Goal: Task Accomplishment & Management: Manage account settings

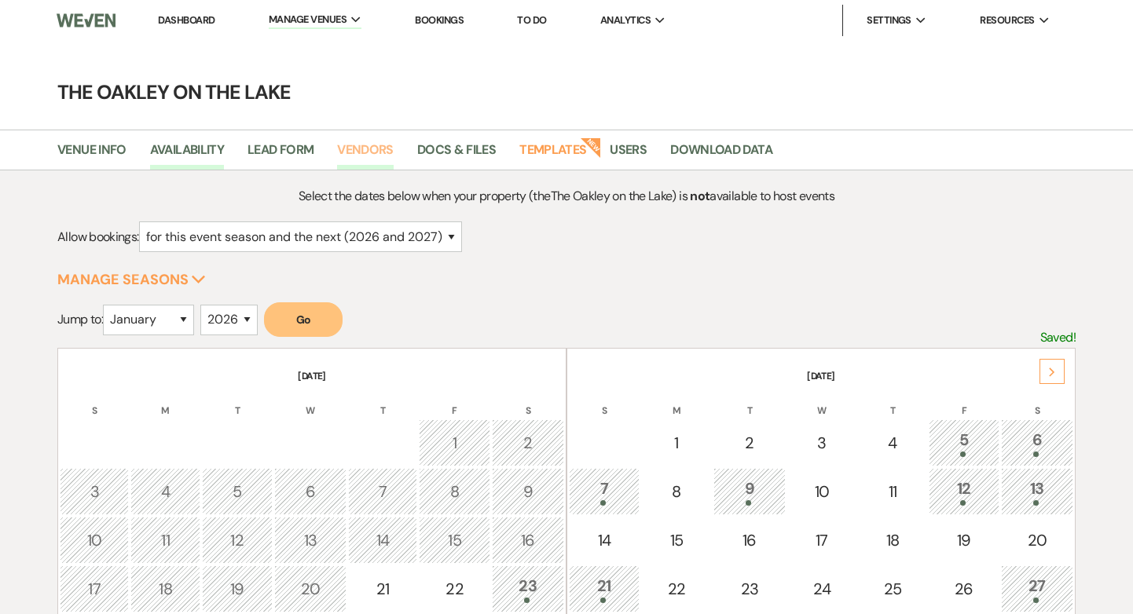
click at [383, 143] on link "Vendors" at bounding box center [365, 155] width 57 height 30
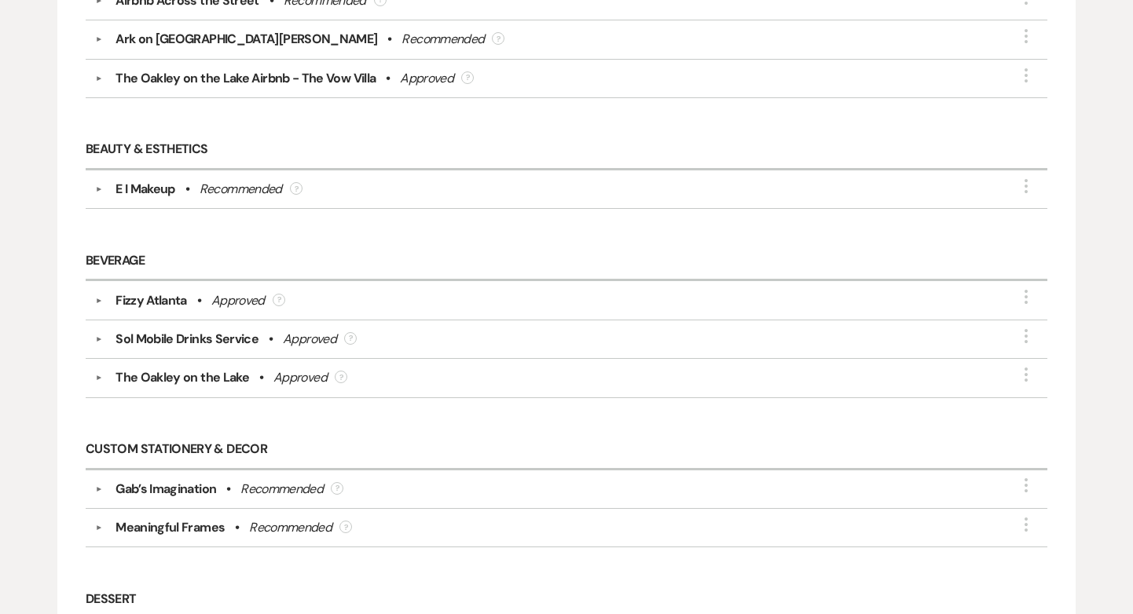
scroll to position [394, 0]
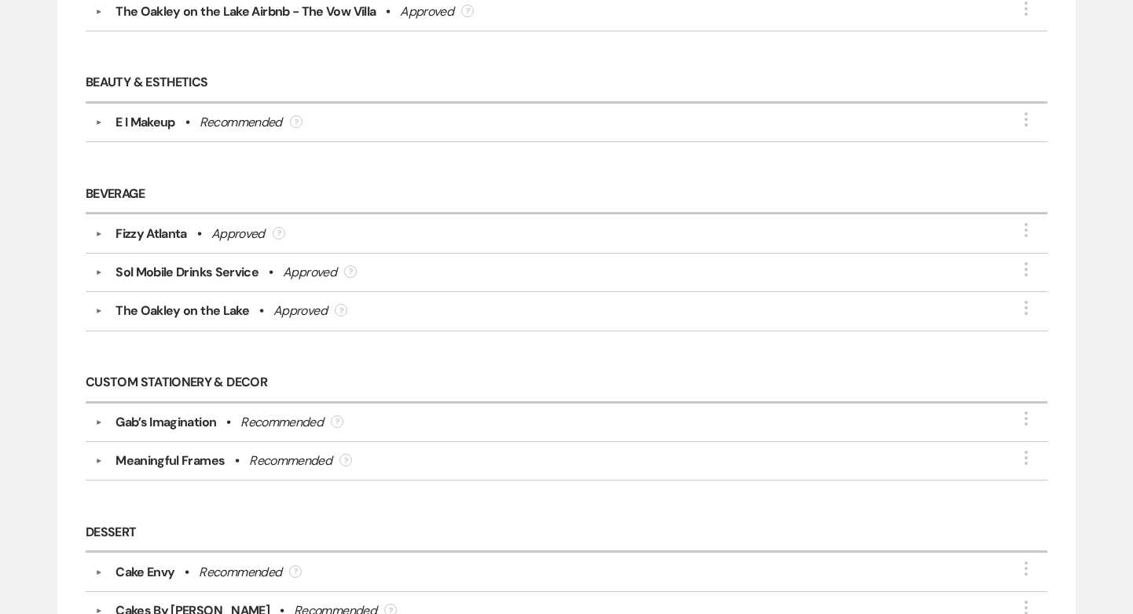
click at [99, 119] on button "▼" at bounding box center [99, 123] width 19 height 8
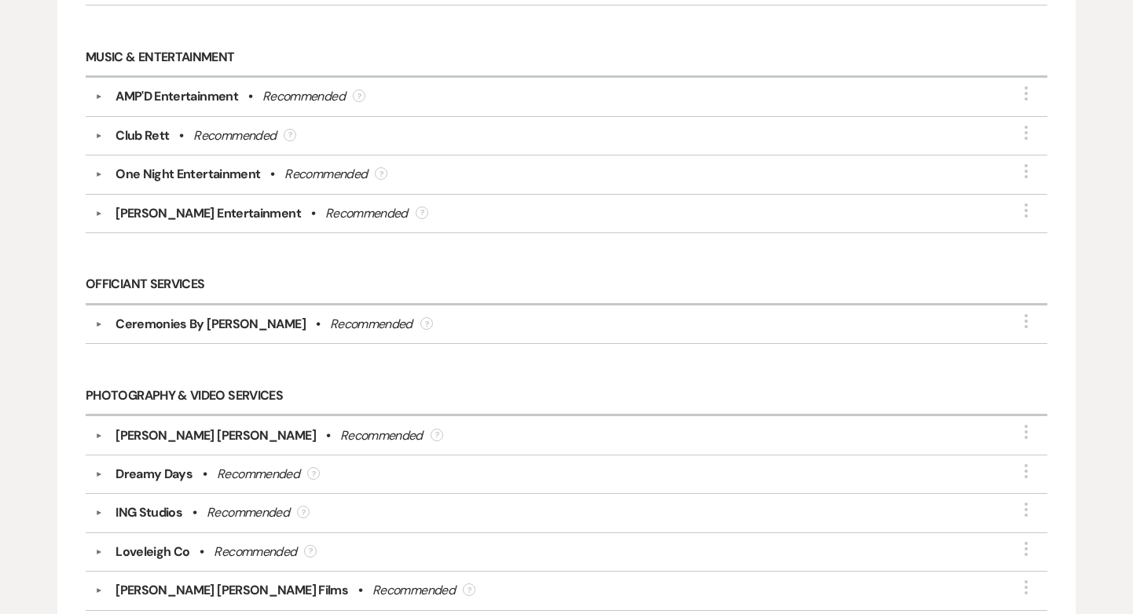
scroll to position [2563, 0]
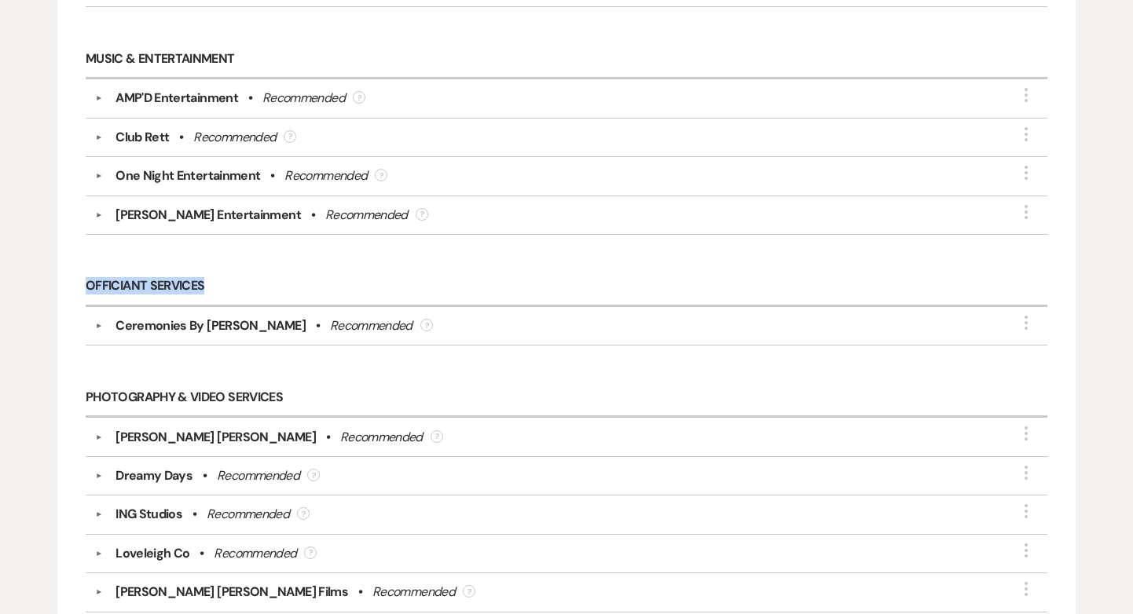
drag, startPoint x: 266, startPoint y: 284, endPoint x: 61, endPoint y: 276, distance: 204.5
copy h6 "Officiant Services"
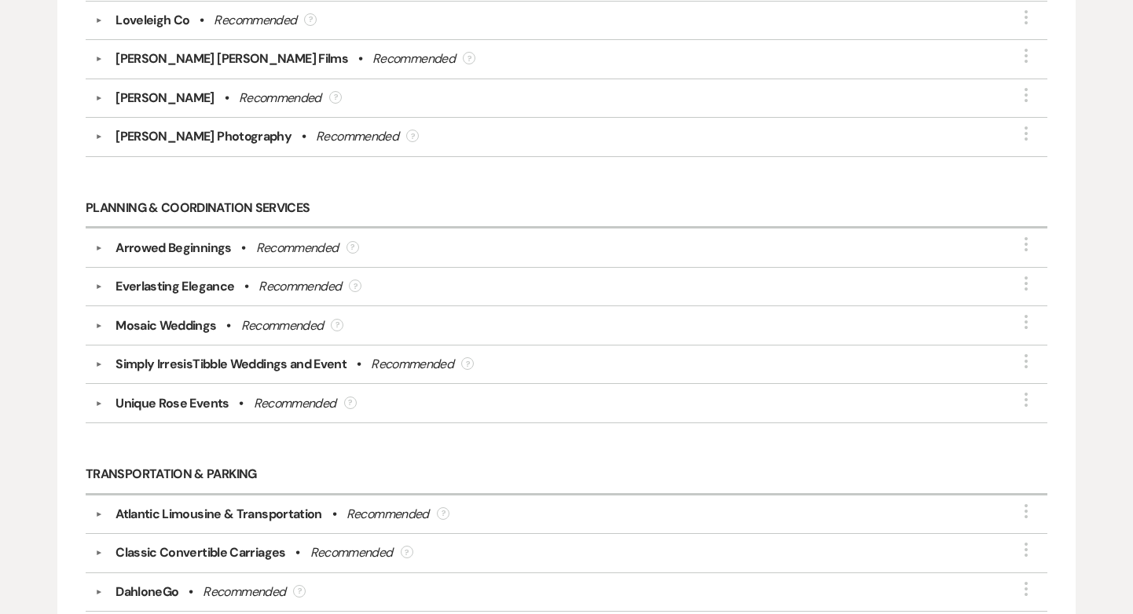
scroll to position [3094, 0]
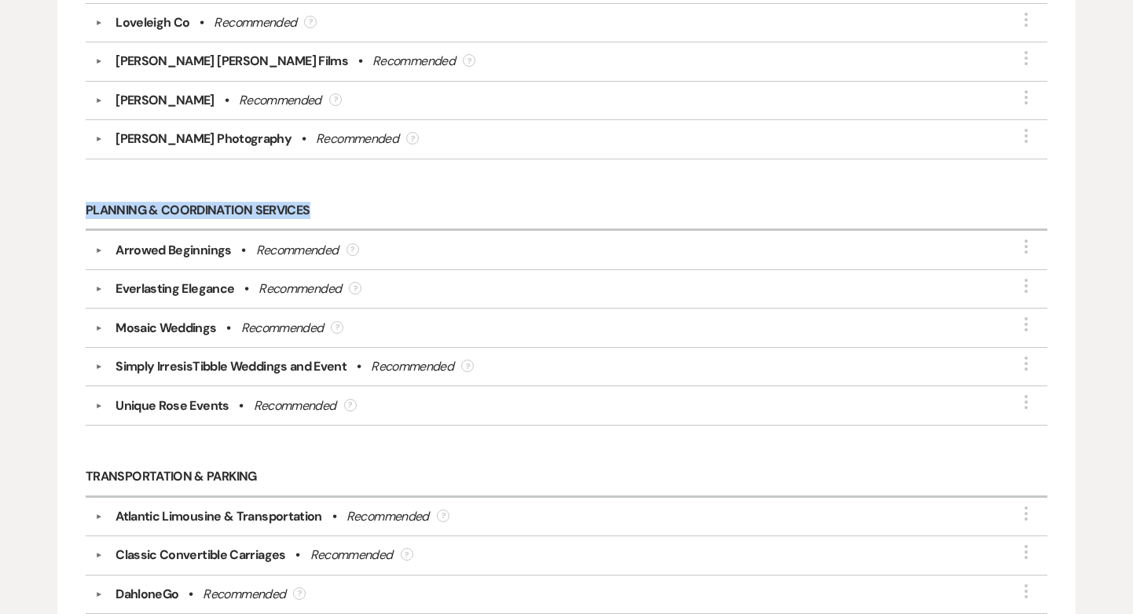
drag, startPoint x: 332, startPoint y: 195, endPoint x: 64, endPoint y: 196, distance: 267.9
copy h6 "Planning & Coordination Services"
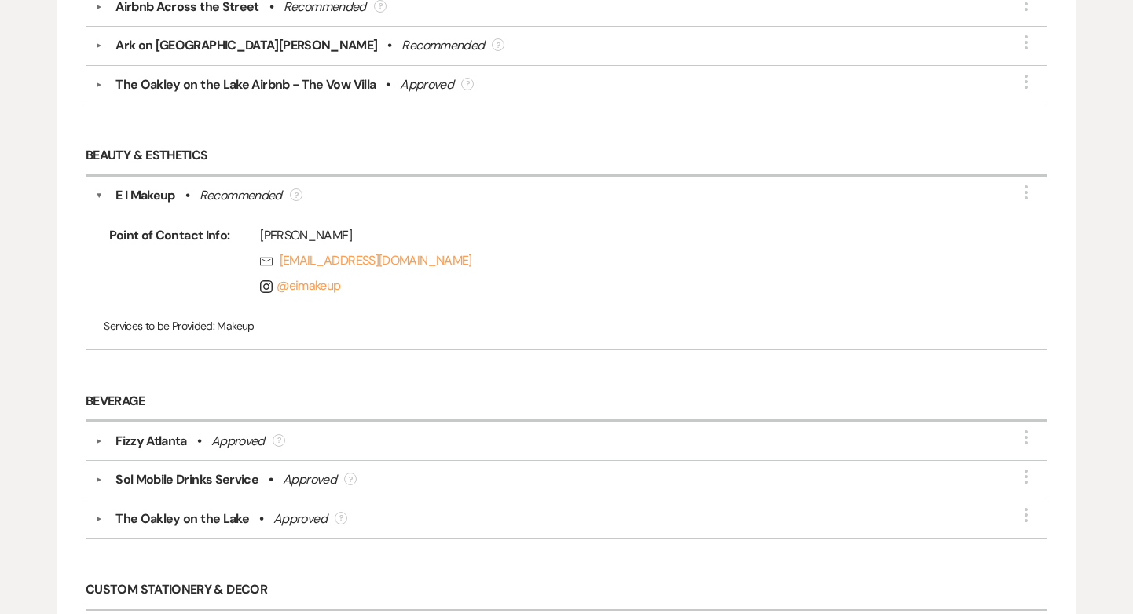
scroll to position [332, 0]
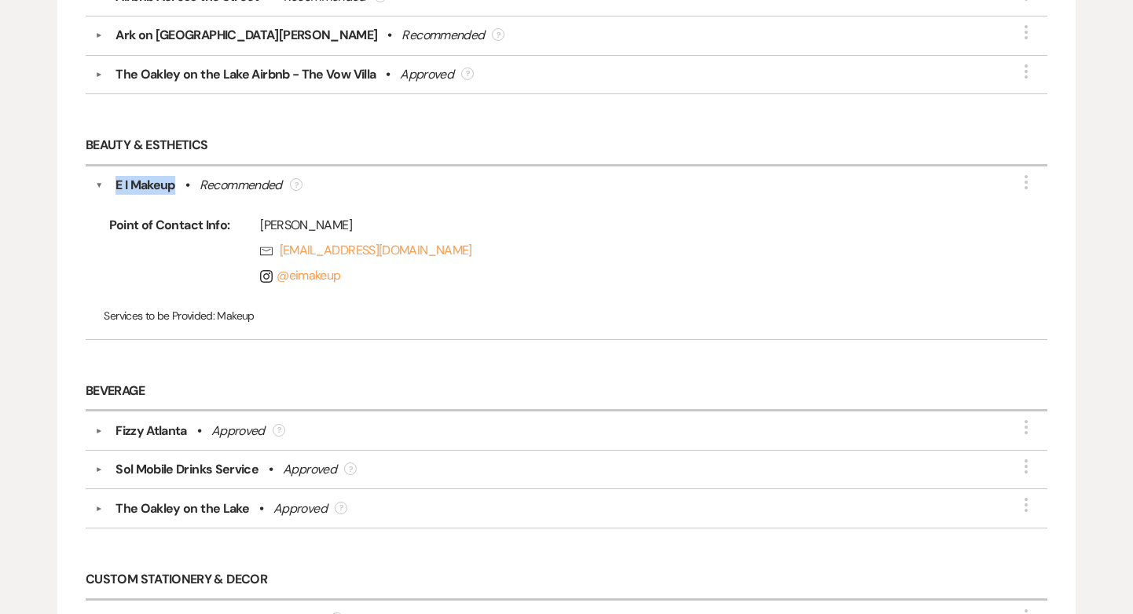
drag, startPoint x: 115, startPoint y: 181, endPoint x: 175, endPoint y: 186, distance: 59.9
click at [175, 186] on div "E I Makeup" at bounding box center [145, 185] width 60 height 19
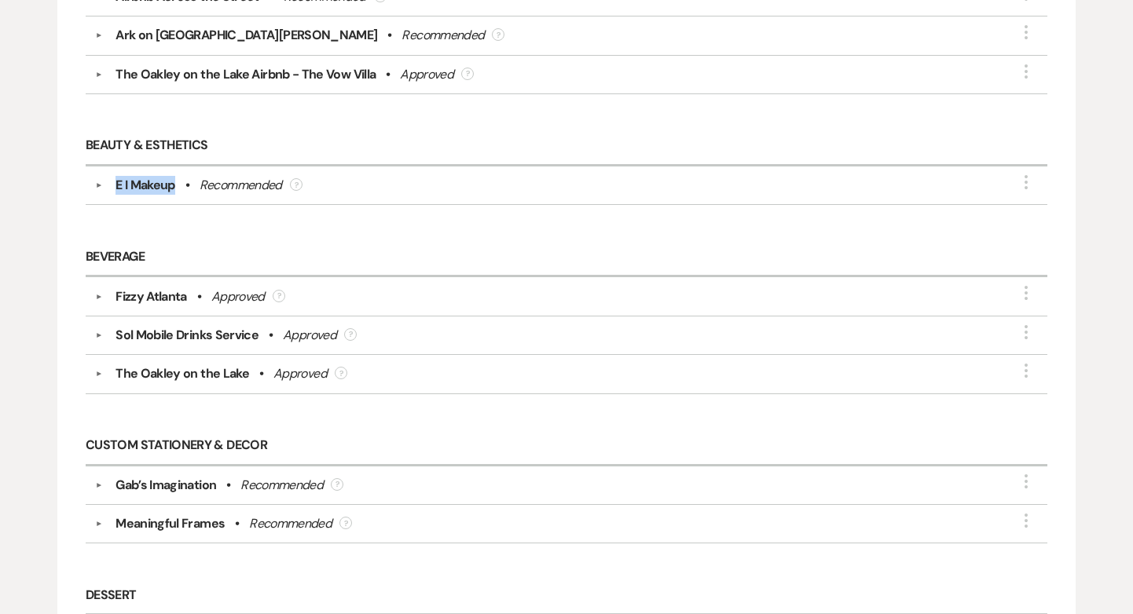
copy div "E I Makeup"
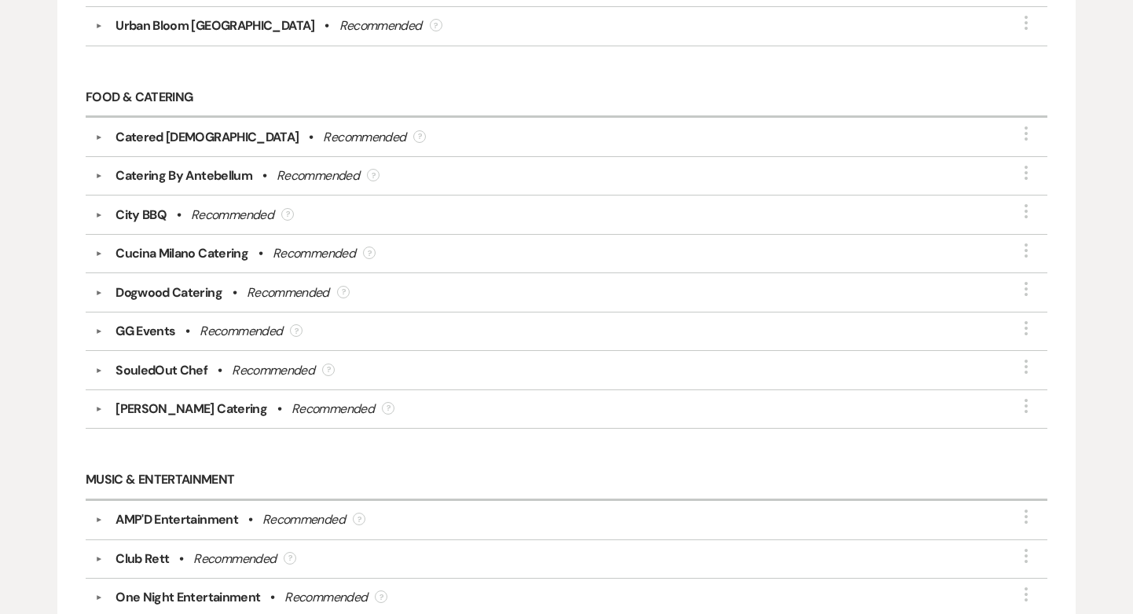
scroll to position [2008, 0]
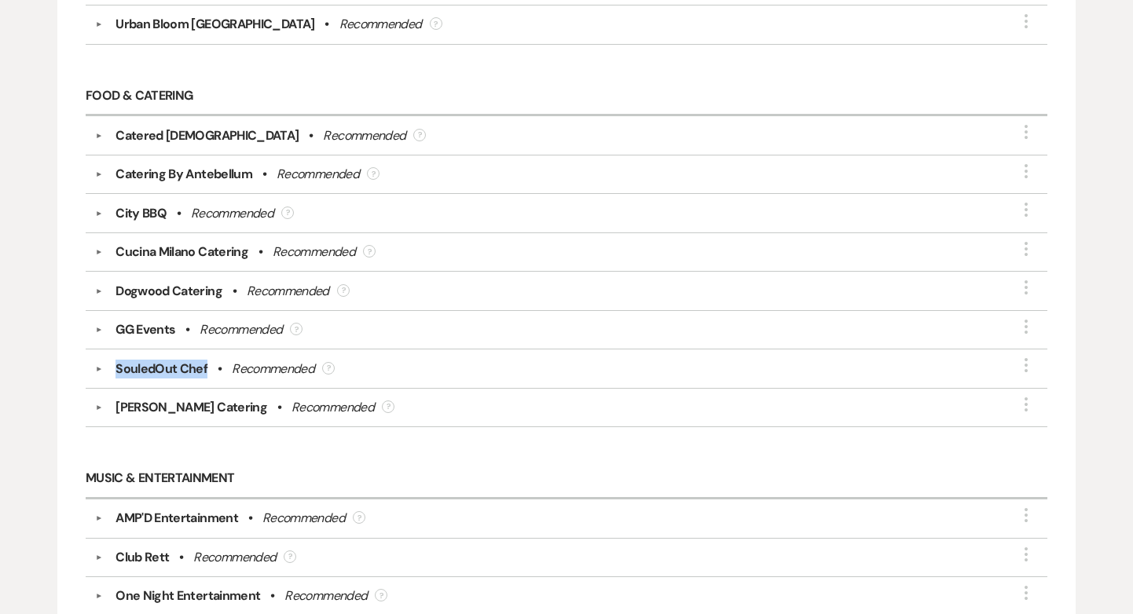
drag, startPoint x: 112, startPoint y: 355, endPoint x: 207, endPoint y: 363, distance: 94.6
click at [207, 363] on div "SouledOut Chef • Recommended ?" at bounding box center [570, 369] width 935 height 19
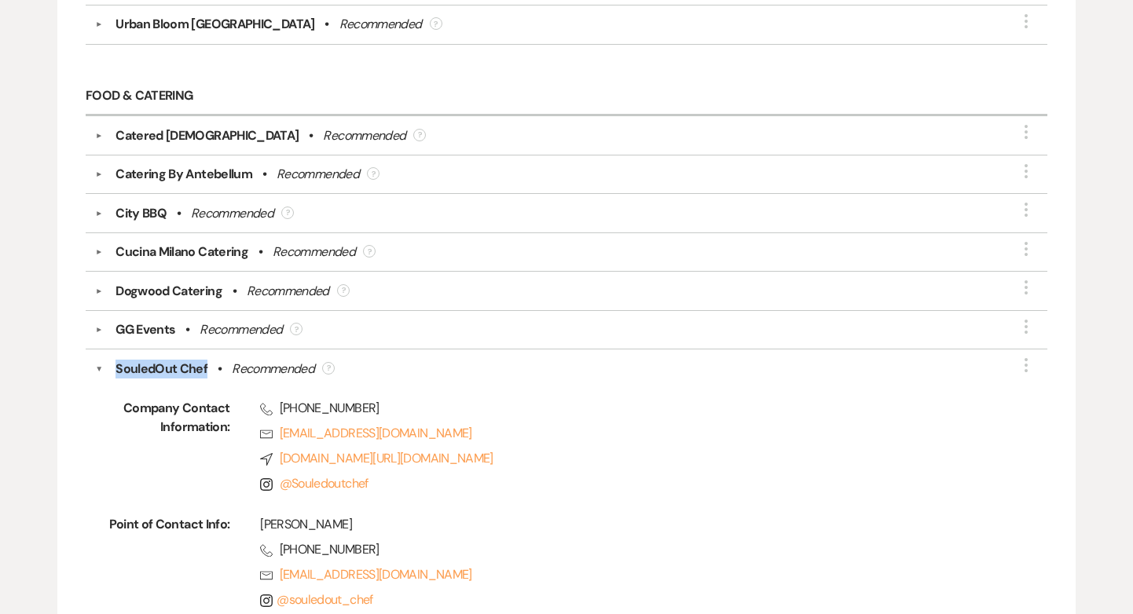
copy div "SouledOut Chef"
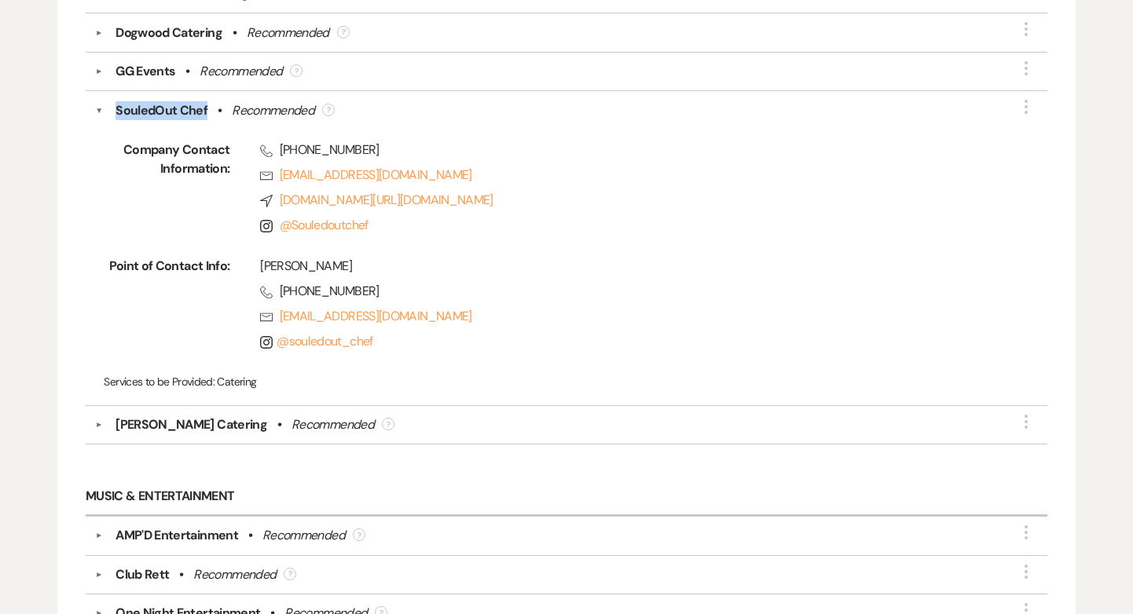
scroll to position [2289, 0]
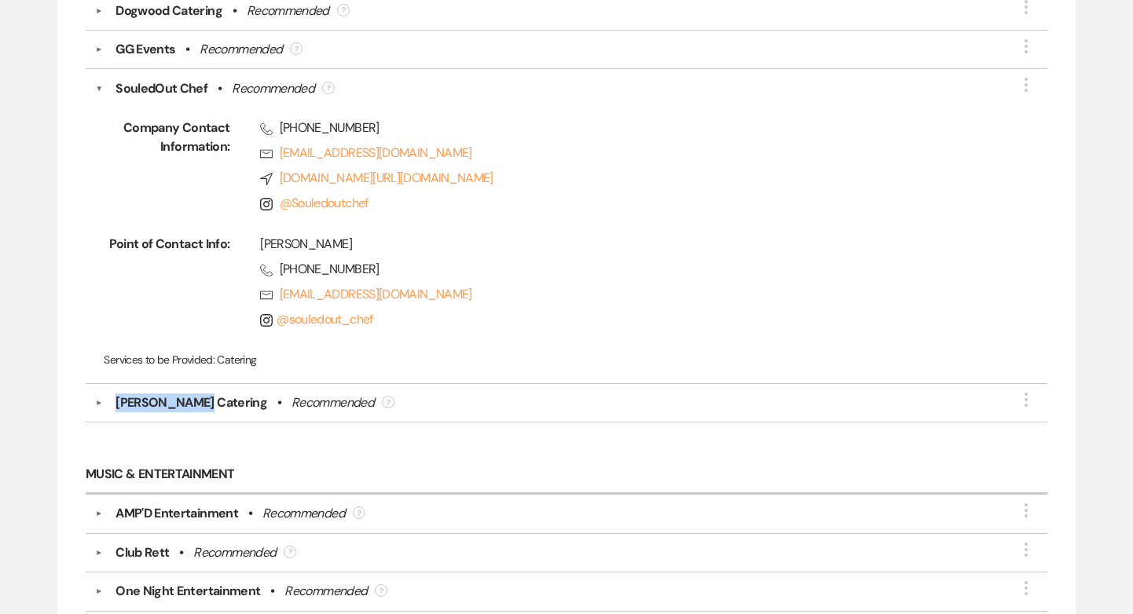
drag, startPoint x: 200, startPoint y: 394, endPoint x: 116, endPoint y: 398, distance: 84.2
click at [116, 398] on div "Sowa Catering • Recommended ?" at bounding box center [570, 403] width 935 height 19
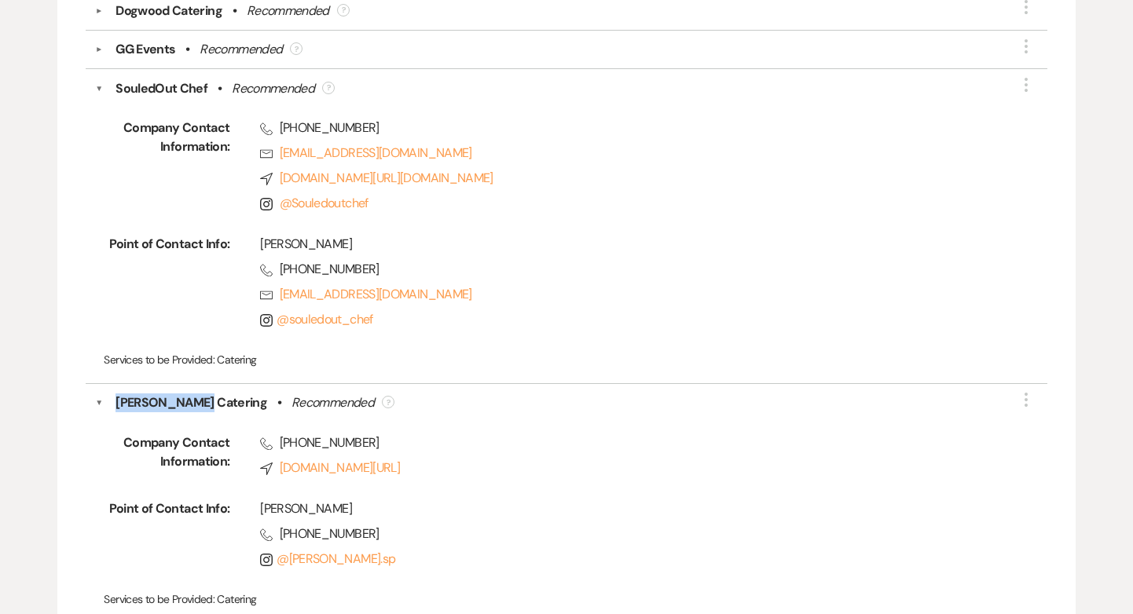
copy div "Sowa Catering"
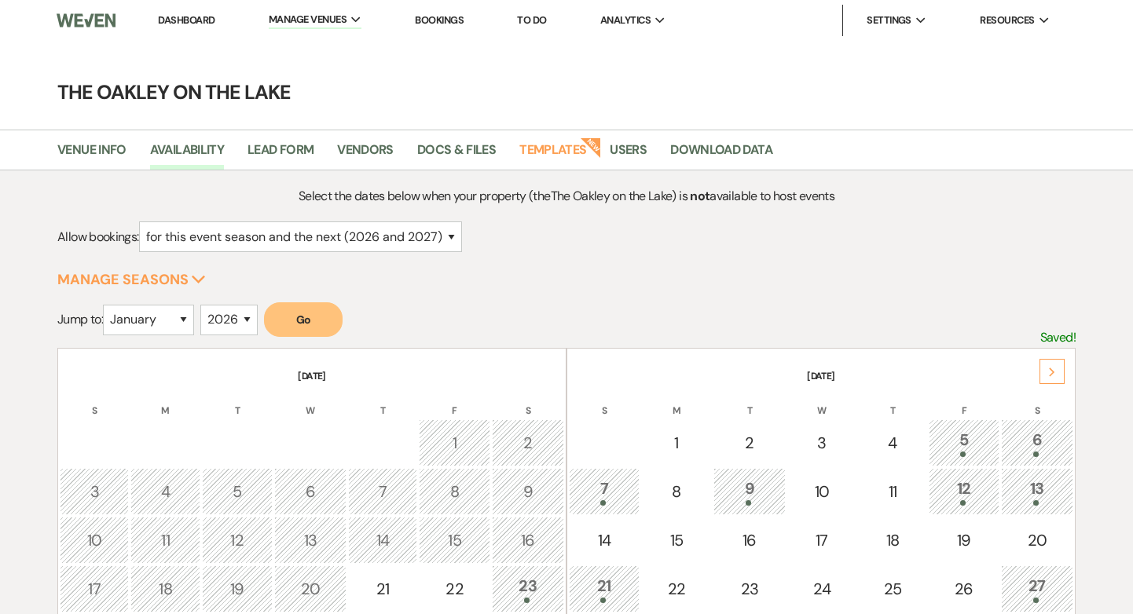
click at [354, 315] on form "Jump to: January February March April May June July August September October No…" at bounding box center [566, 325] width 1018 height 46
click at [315, 315] on button "Go" at bounding box center [303, 319] width 79 height 35
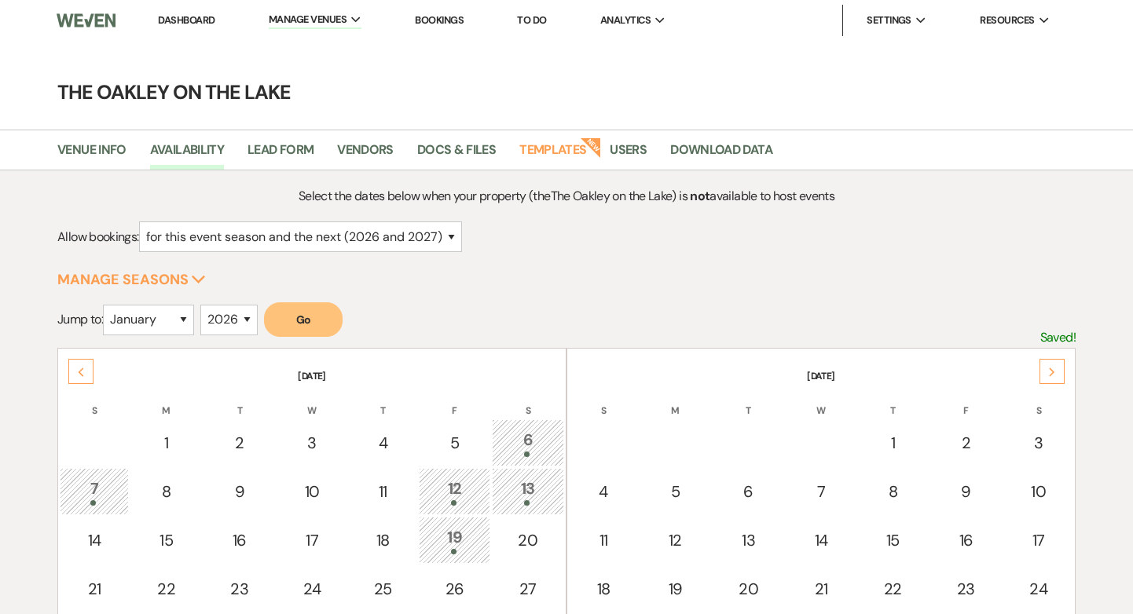
click at [1055, 365] on div "Next" at bounding box center [1051, 371] width 25 height 25
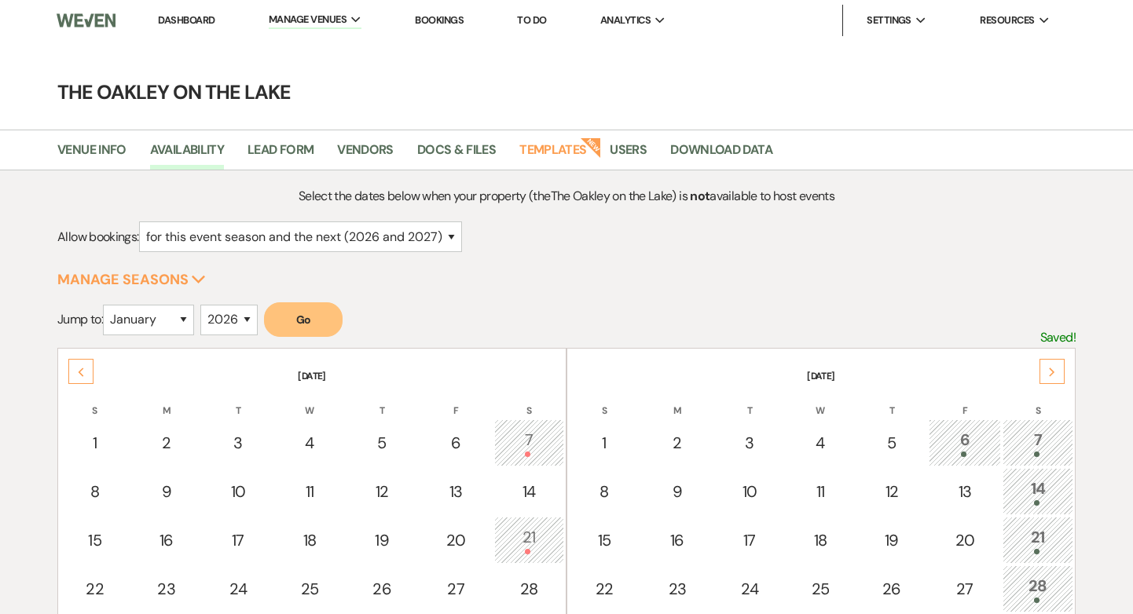
click at [1055, 365] on div "Next" at bounding box center [1051, 371] width 25 height 25
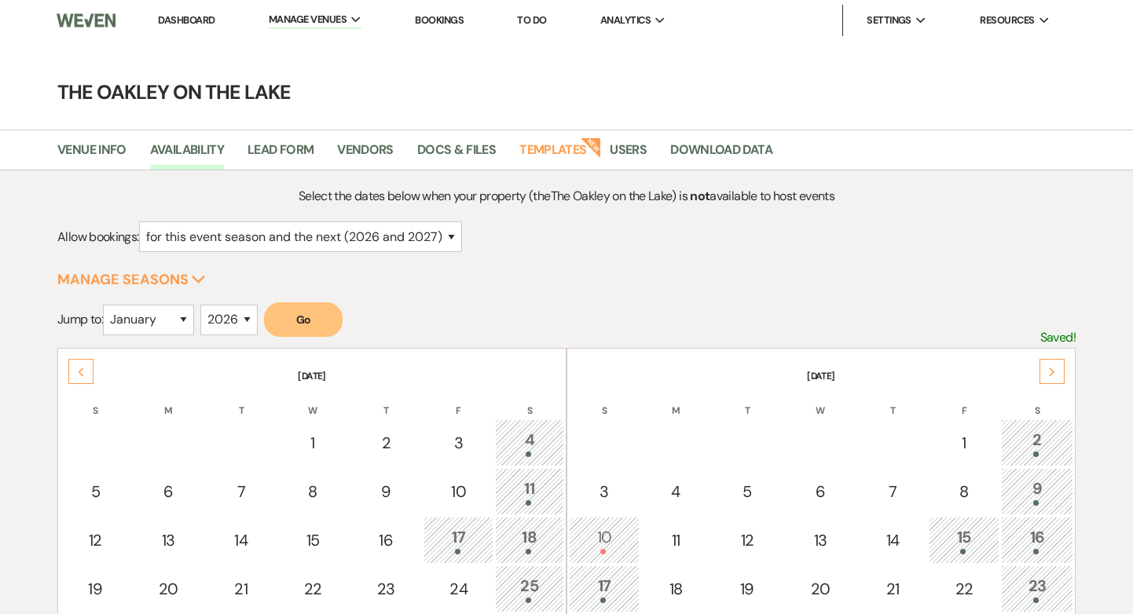
click at [1055, 365] on div "Next" at bounding box center [1051, 371] width 25 height 25
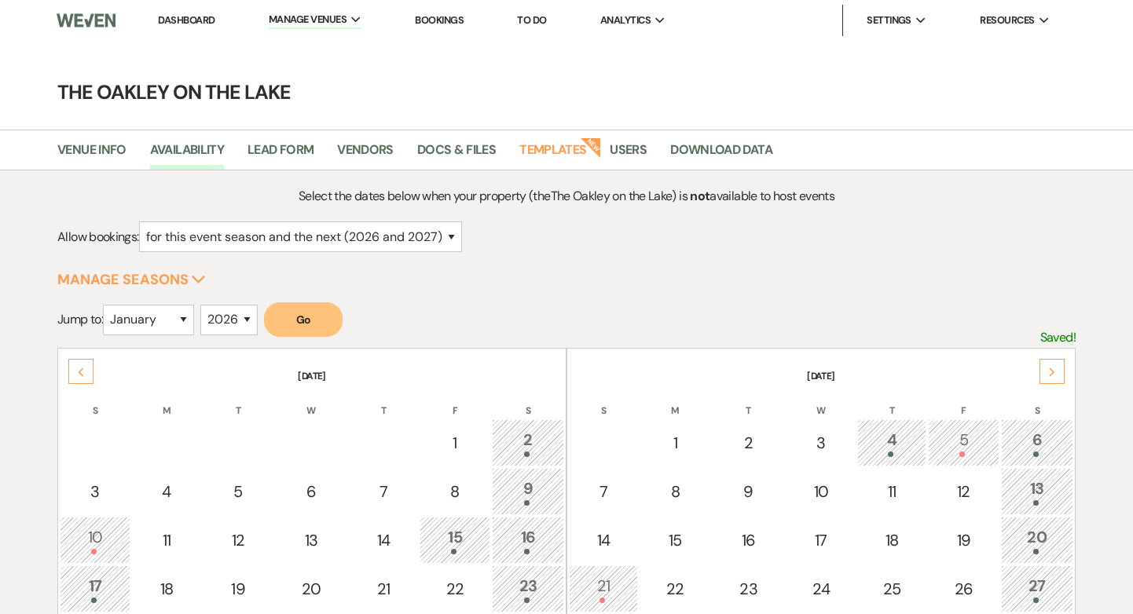
click at [1055, 365] on div "Next" at bounding box center [1051, 371] width 25 height 25
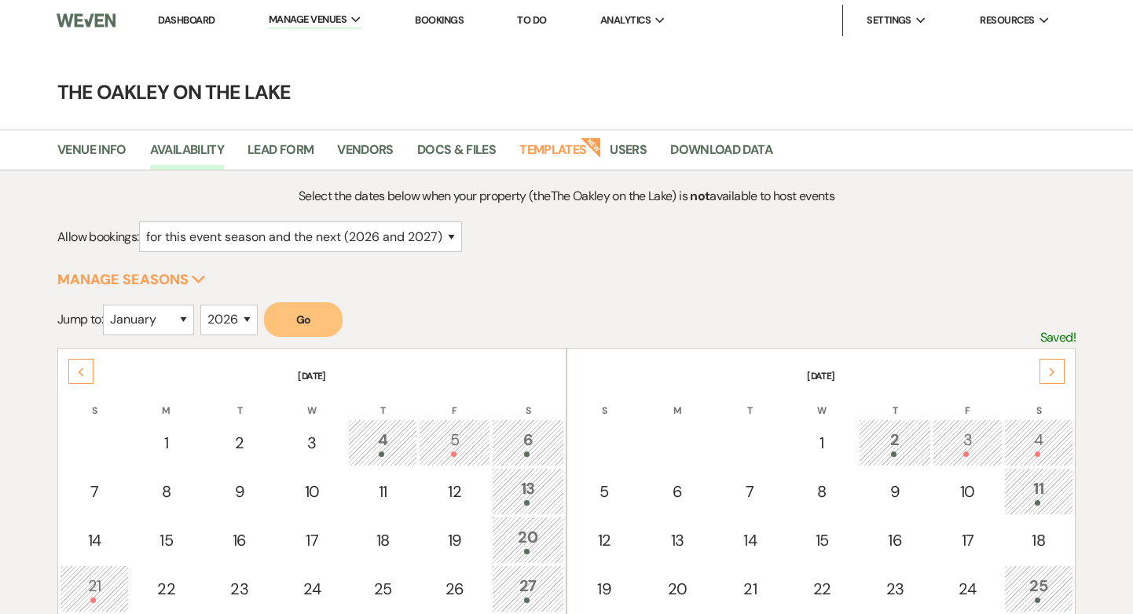
click at [1055, 365] on div "Next" at bounding box center [1051, 371] width 25 height 25
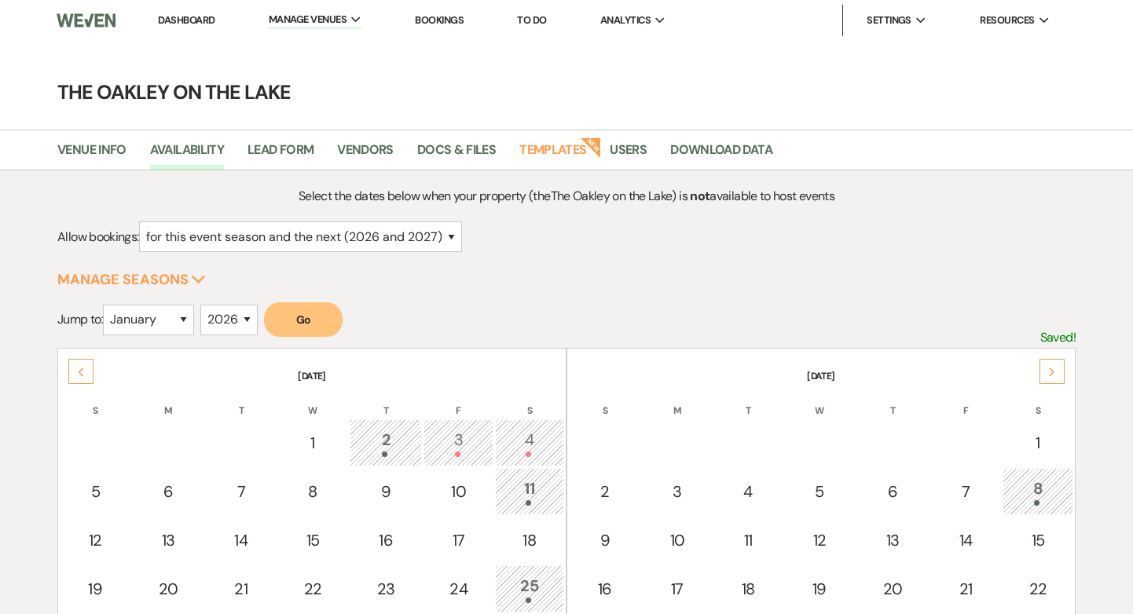
click at [1055, 365] on div "Next" at bounding box center [1051, 371] width 25 height 25
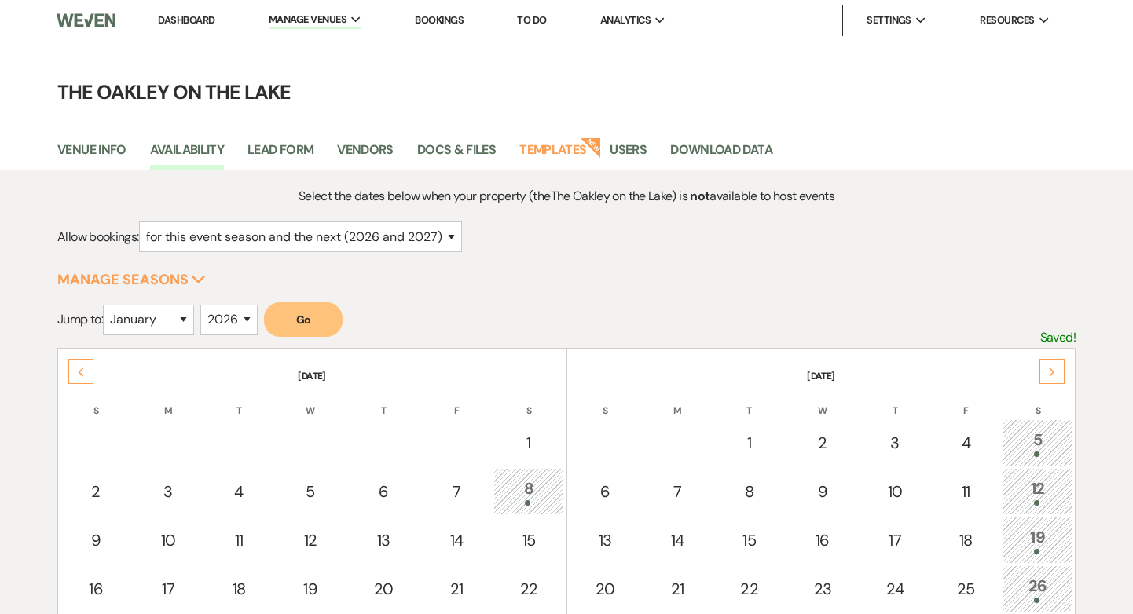
click at [187, 18] on link "Dashboard" at bounding box center [186, 19] width 57 height 13
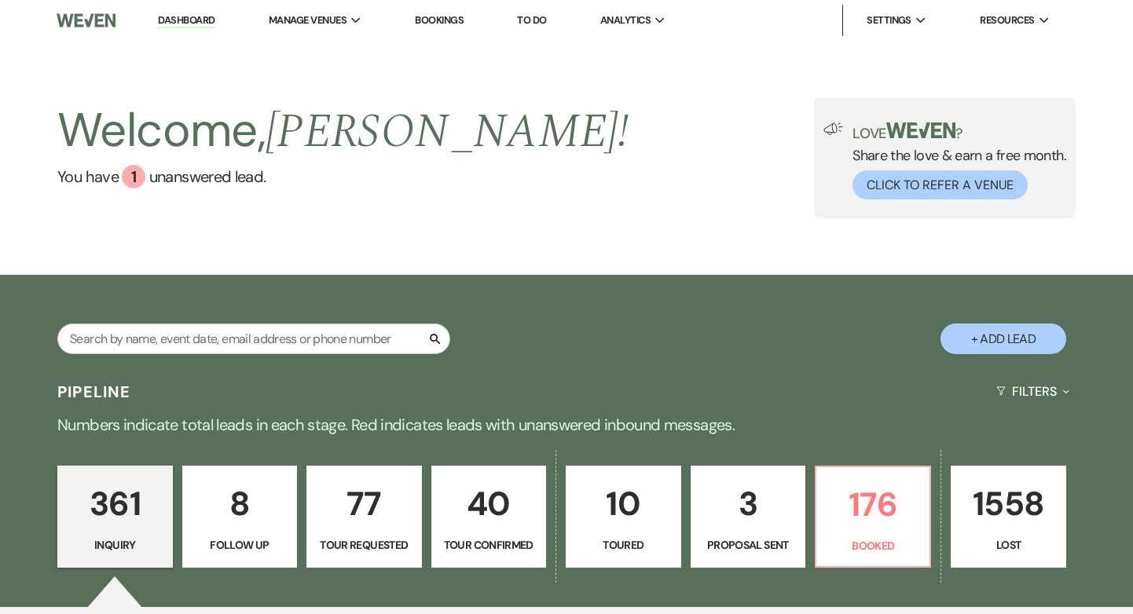
click at [749, 509] on p "3" at bounding box center [748, 504] width 94 height 53
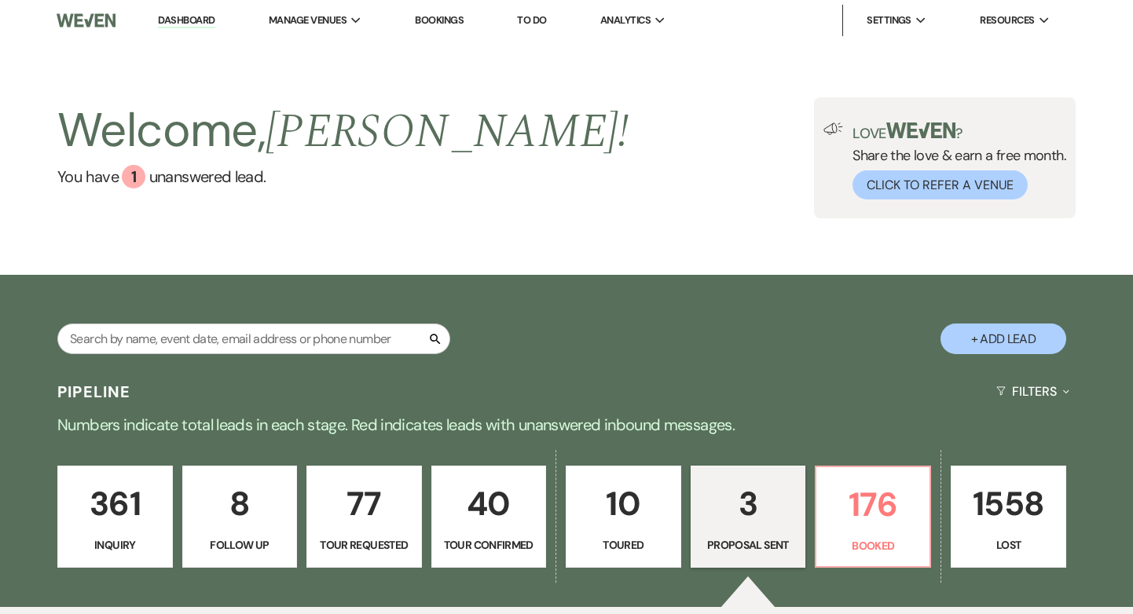
select select "6"
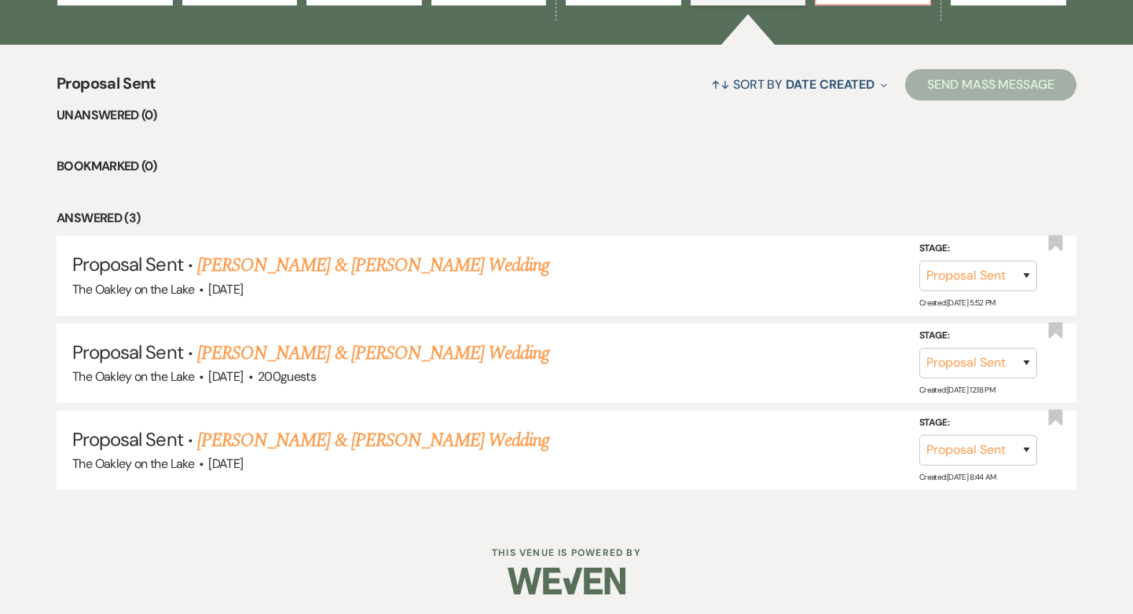
scroll to position [564, 0]
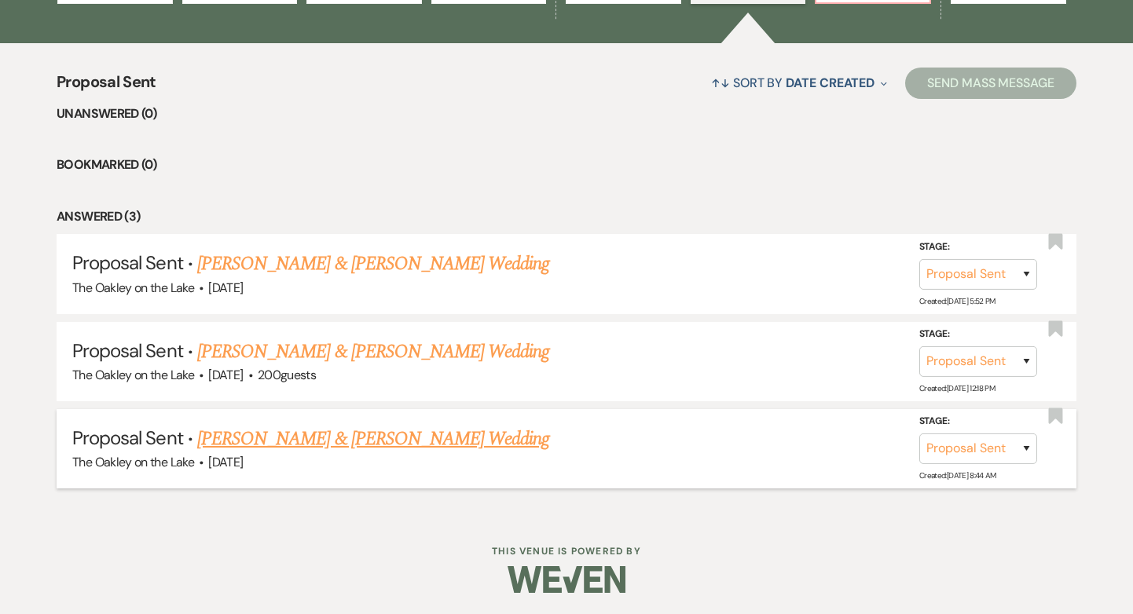
click at [383, 437] on link "[PERSON_NAME] & [PERSON_NAME] Wedding" at bounding box center [373, 439] width 352 height 28
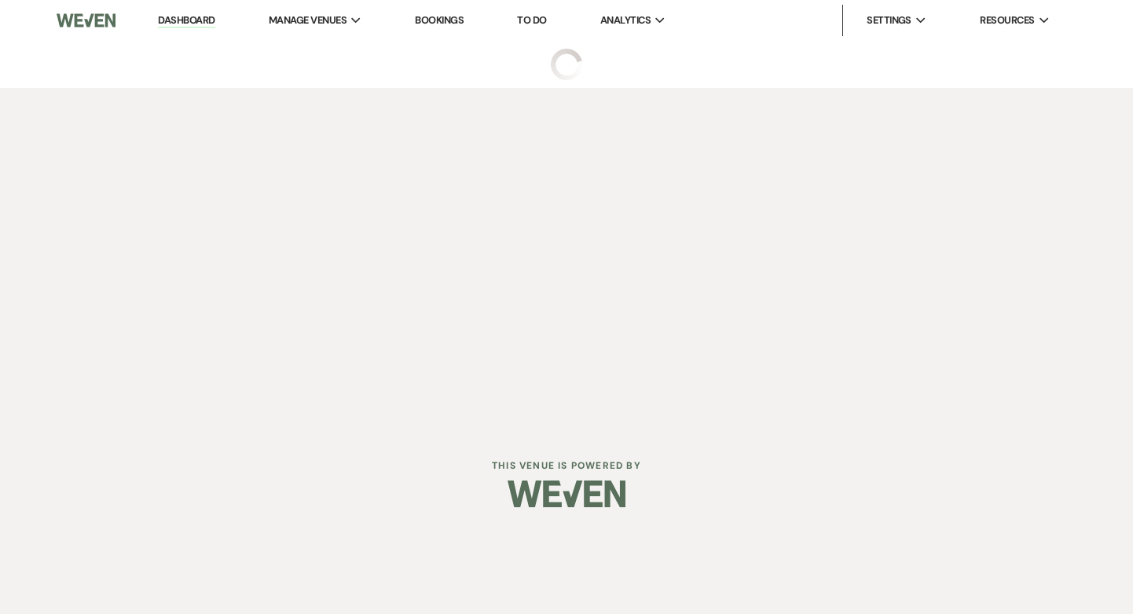
select select "6"
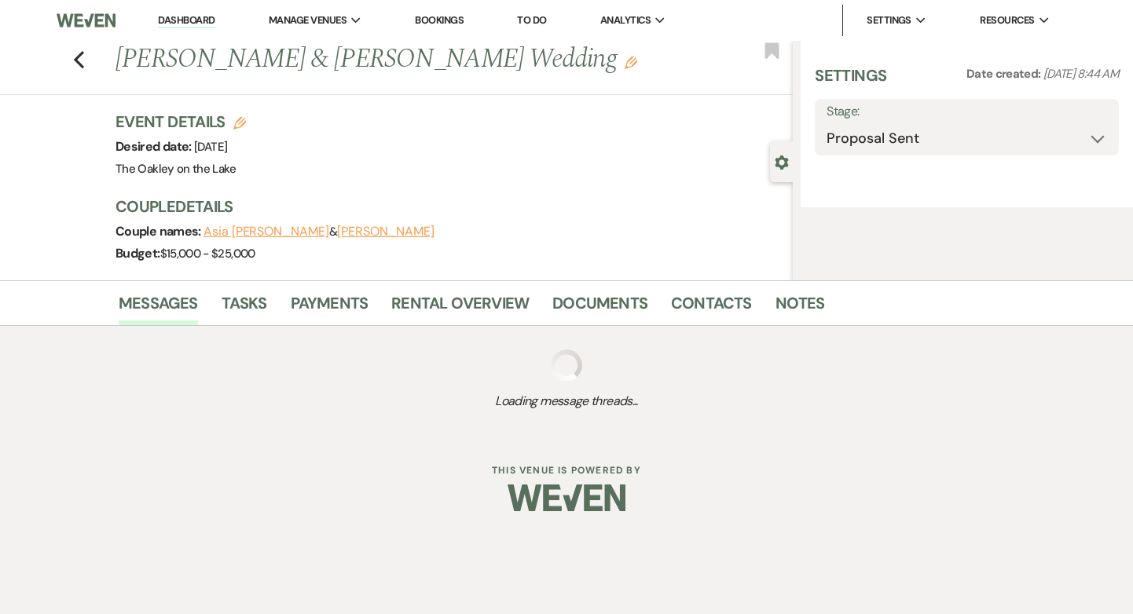
select select "5"
